Goal: Information Seeking & Learning: Check status

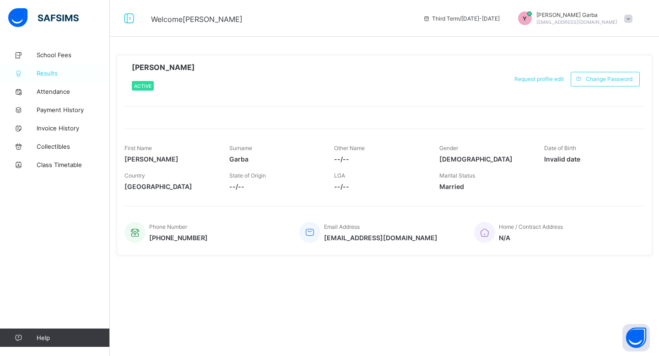
click at [48, 71] on span "Results" at bounding box center [73, 73] width 73 height 7
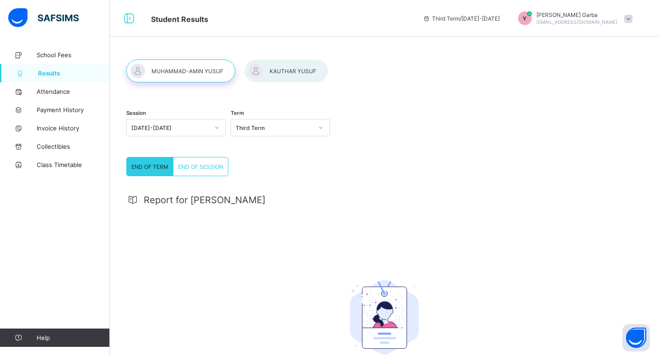
click at [196, 164] on span "END OF SESSION" at bounding box center [200, 166] width 45 height 7
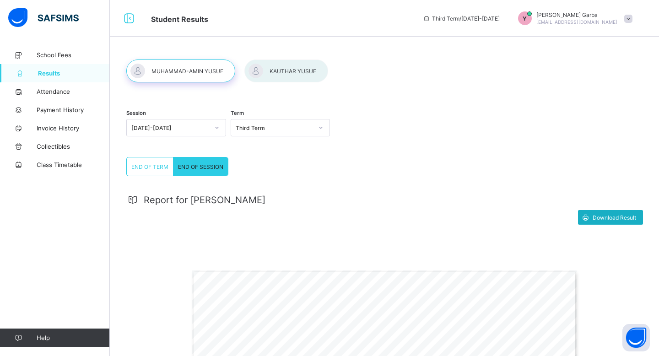
click at [608, 216] on span "Download Result" at bounding box center [614, 217] width 43 height 7
click at [299, 71] on div at bounding box center [286, 70] width 84 height 23
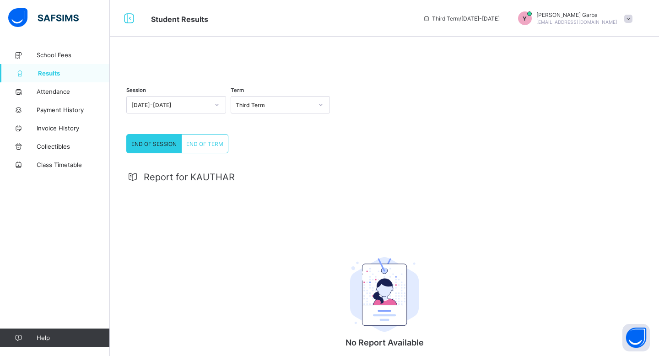
scroll to position [87, 0]
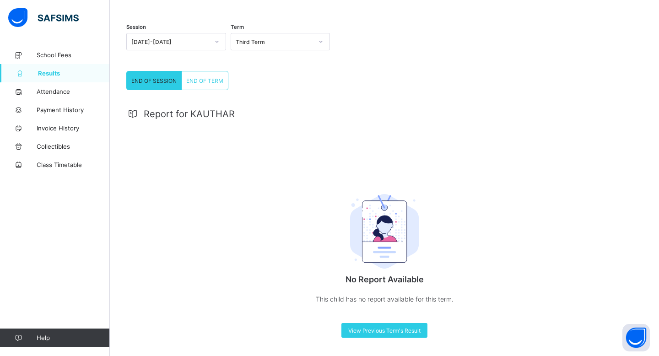
click at [203, 79] on span "END OF TERM" at bounding box center [204, 80] width 37 height 7
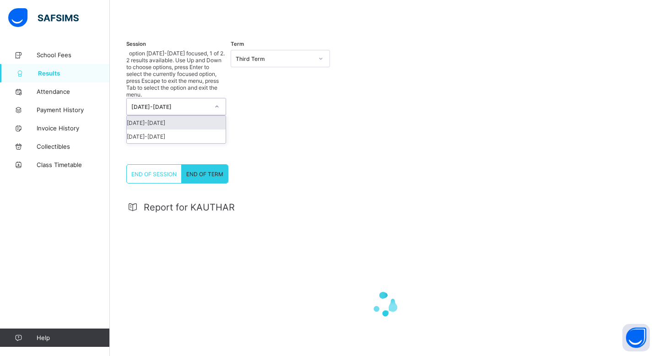
click at [203, 103] on div "[DATE]-[DATE]" at bounding box center [170, 106] width 78 height 7
click at [170, 116] on div "[DATE]-[DATE]" at bounding box center [176, 123] width 99 height 14
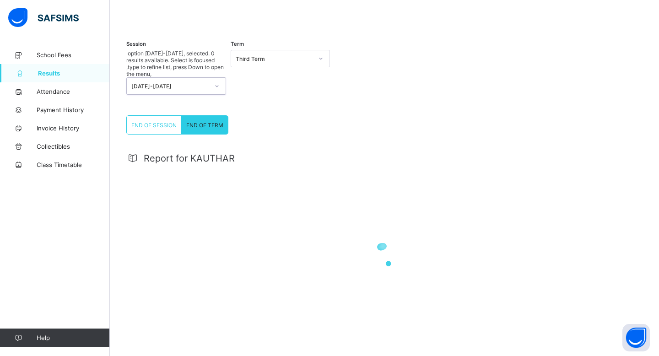
click at [219, 81] on icon at bounding box center [216, 85] width 5 height 9
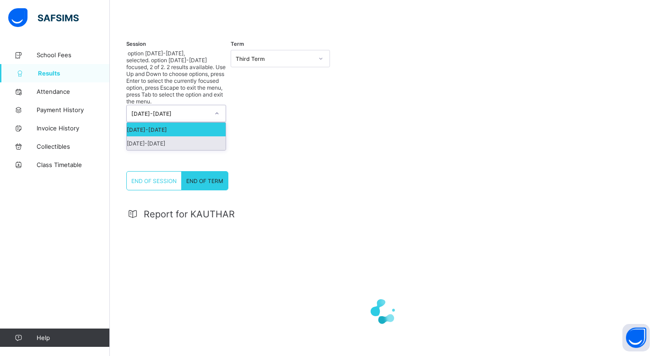
click at [176, 136] on div "[DATE]-[DATE]" at bounding box center [176, 143] width 99 height 14
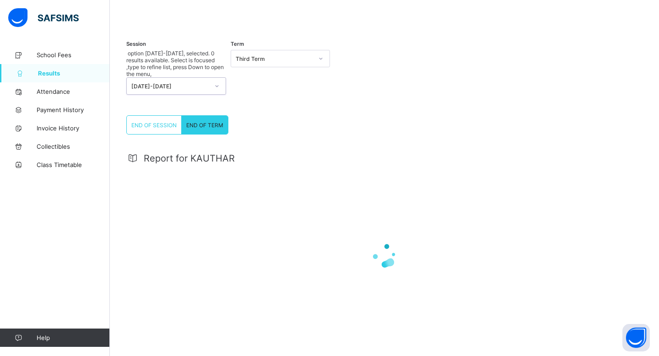
click at [283, 13] on div at bounding box center [384, 13] width 516 height 0
